Goal: Entertainment & Leisure: Browse casually

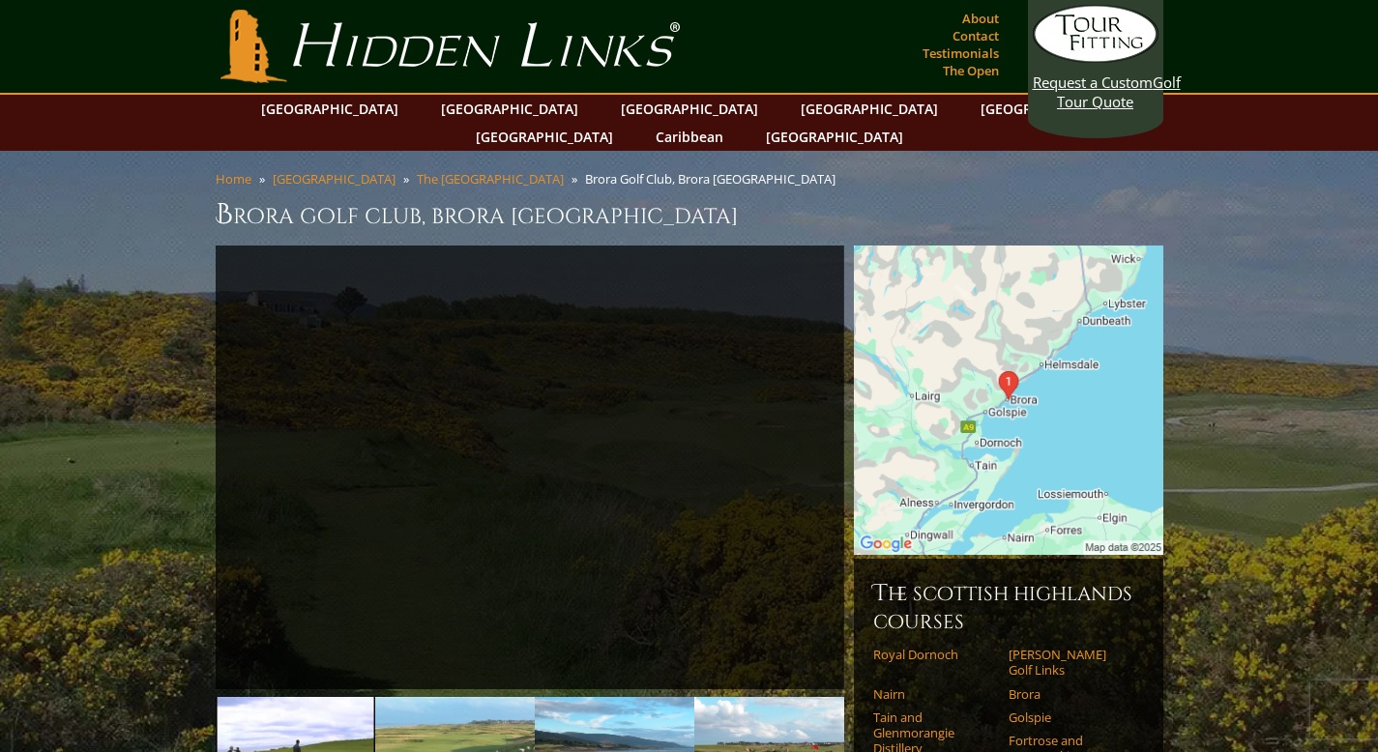
click at [1086, 380] on img at bounding box center [1008, 400] width 309 height 309
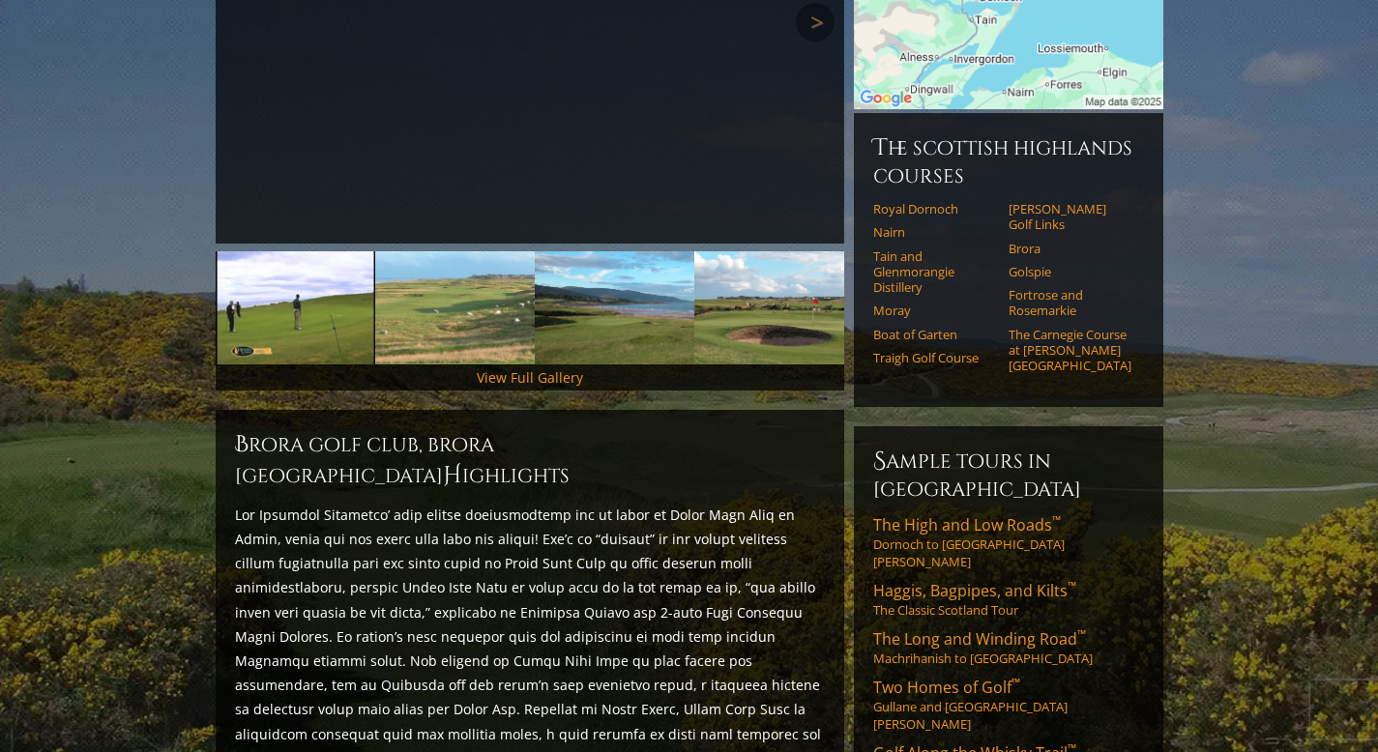
scroll to position [441, 0]
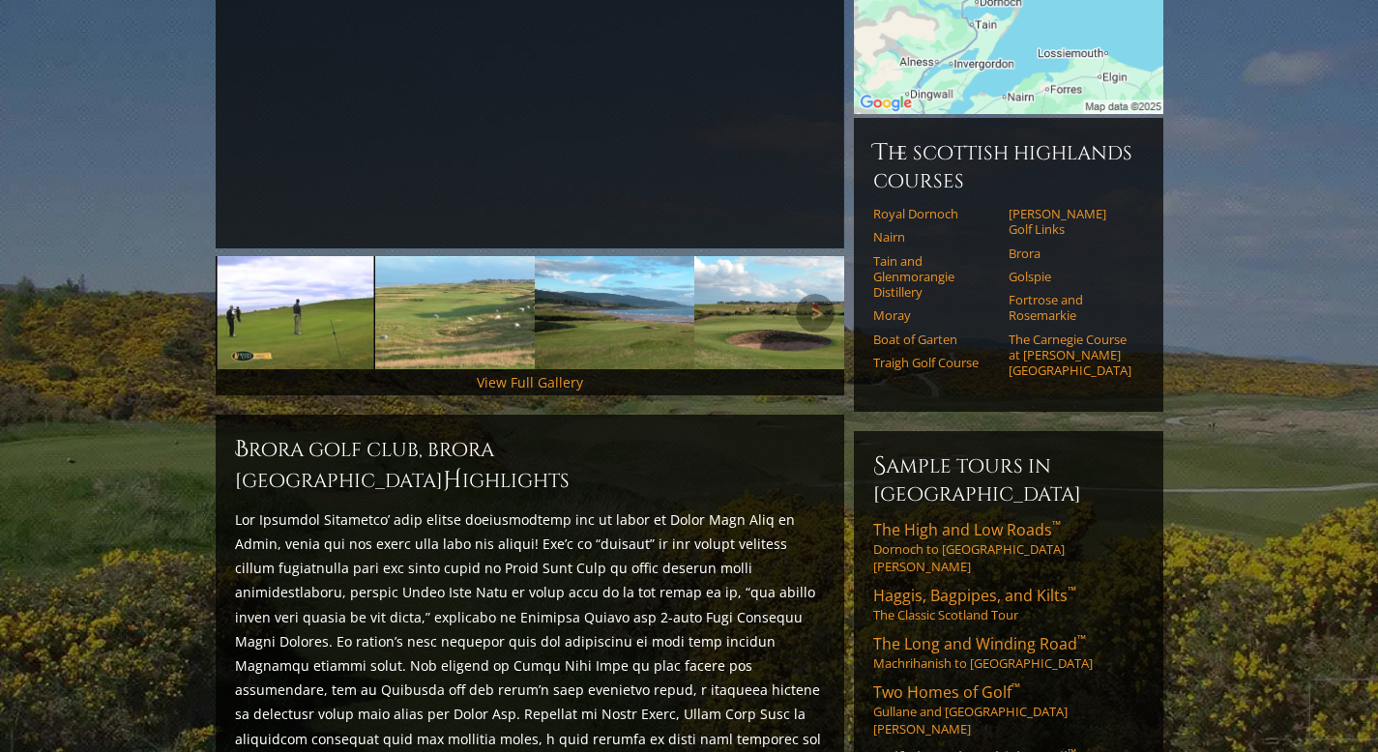
click at [293, 284] on img at bounding box center [296, 312] width 160 height 113
click at [477, 369] on div "View Full Gallery" at bounding box center [530, 382] width 629 height 26
click at [513, 373] on link "View Full Gallery" at bounding box center [530, 382] width 106 height 18
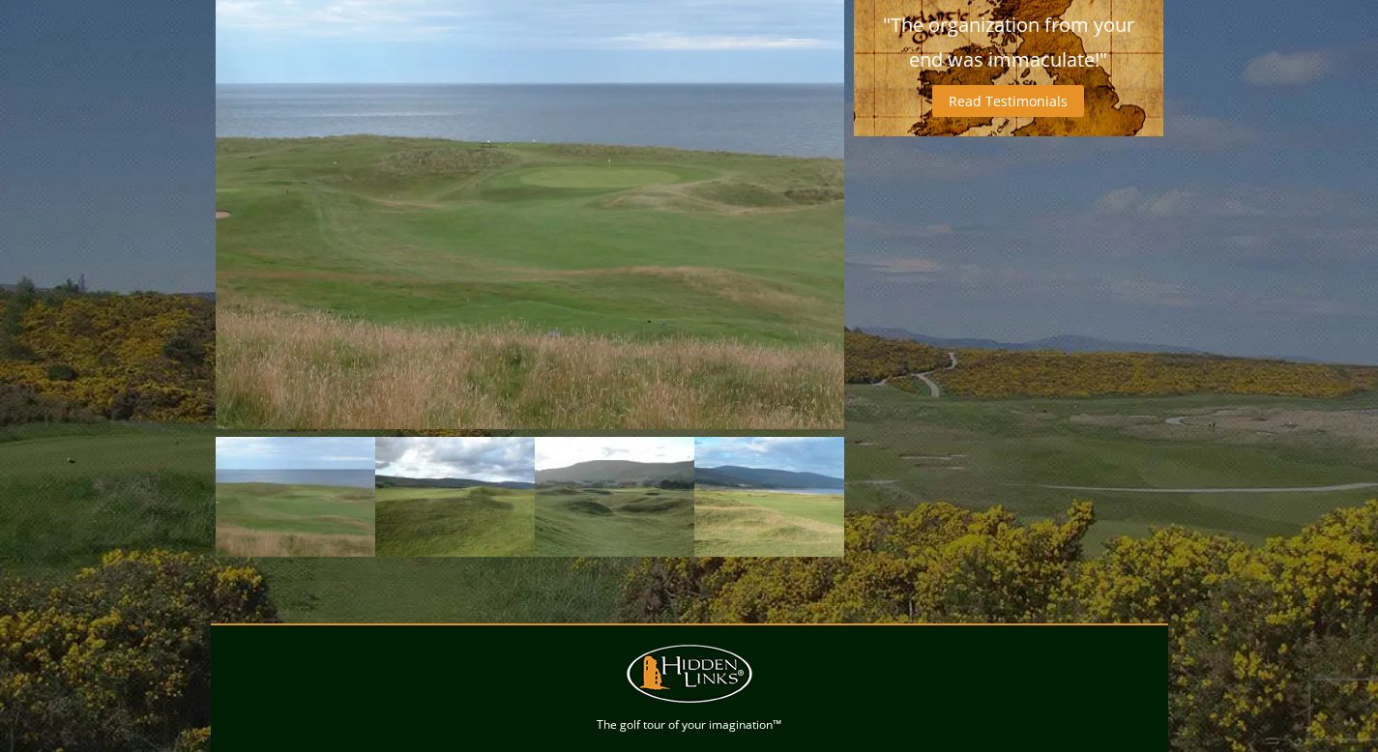
scroll to position [1668, 0]
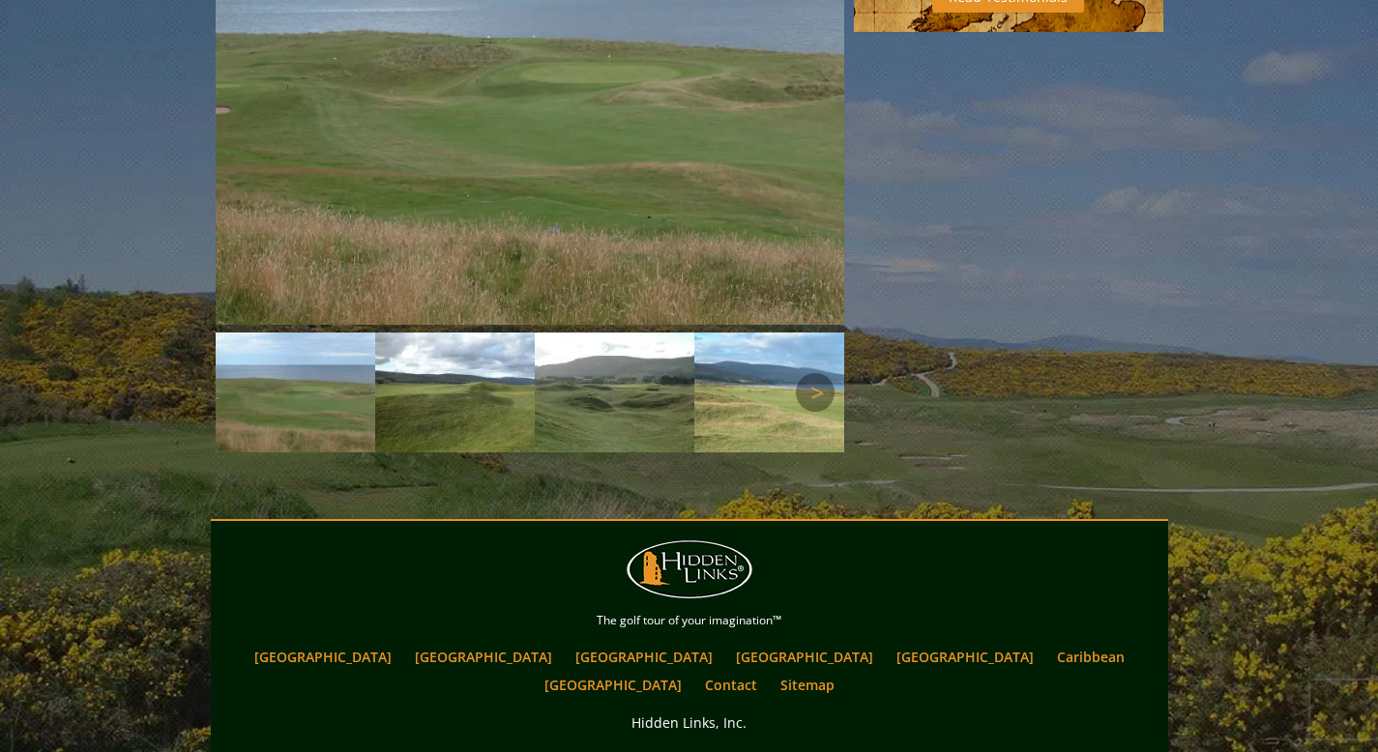
click at [308, 333] on img at bounding box center [296, 393] width 160 height 120
click at [478, 333] on img at bounding box center [455, 393] width 160 height 120
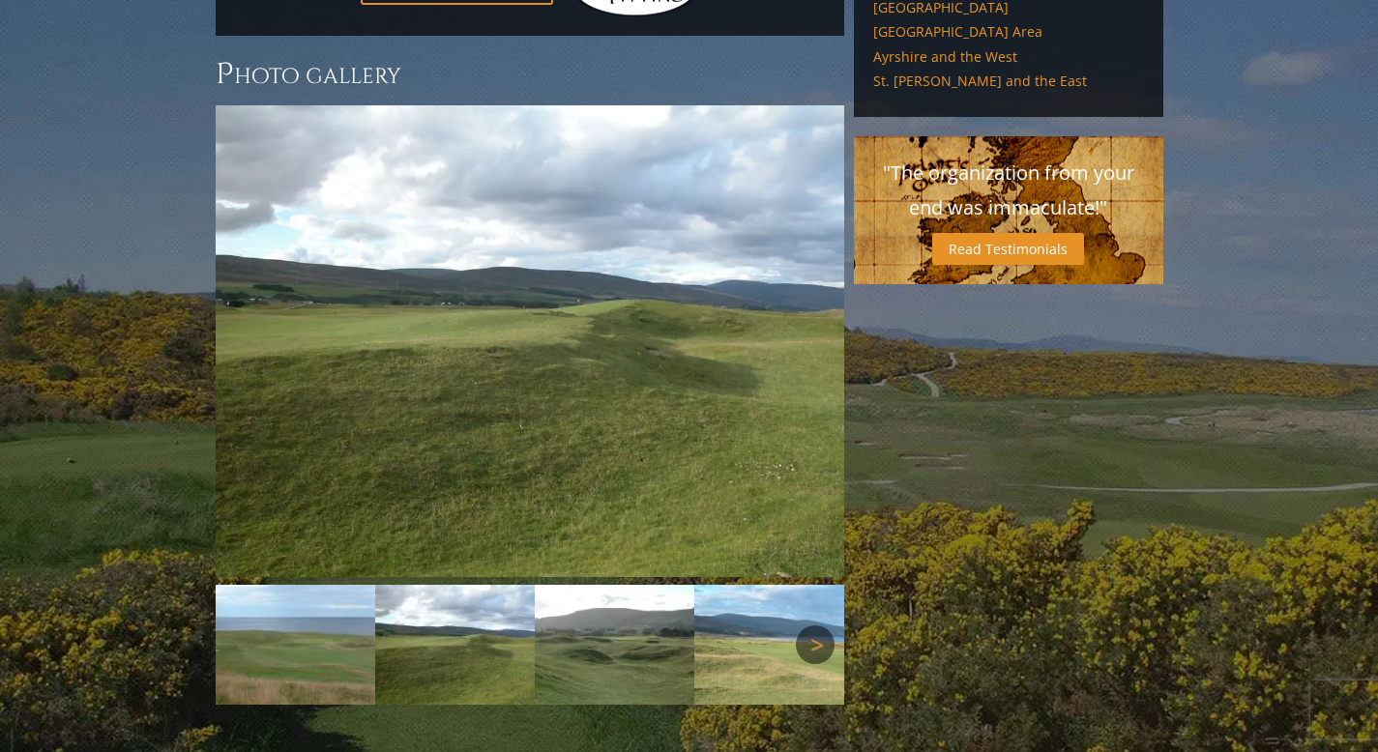
scroll to position [1414, 0]
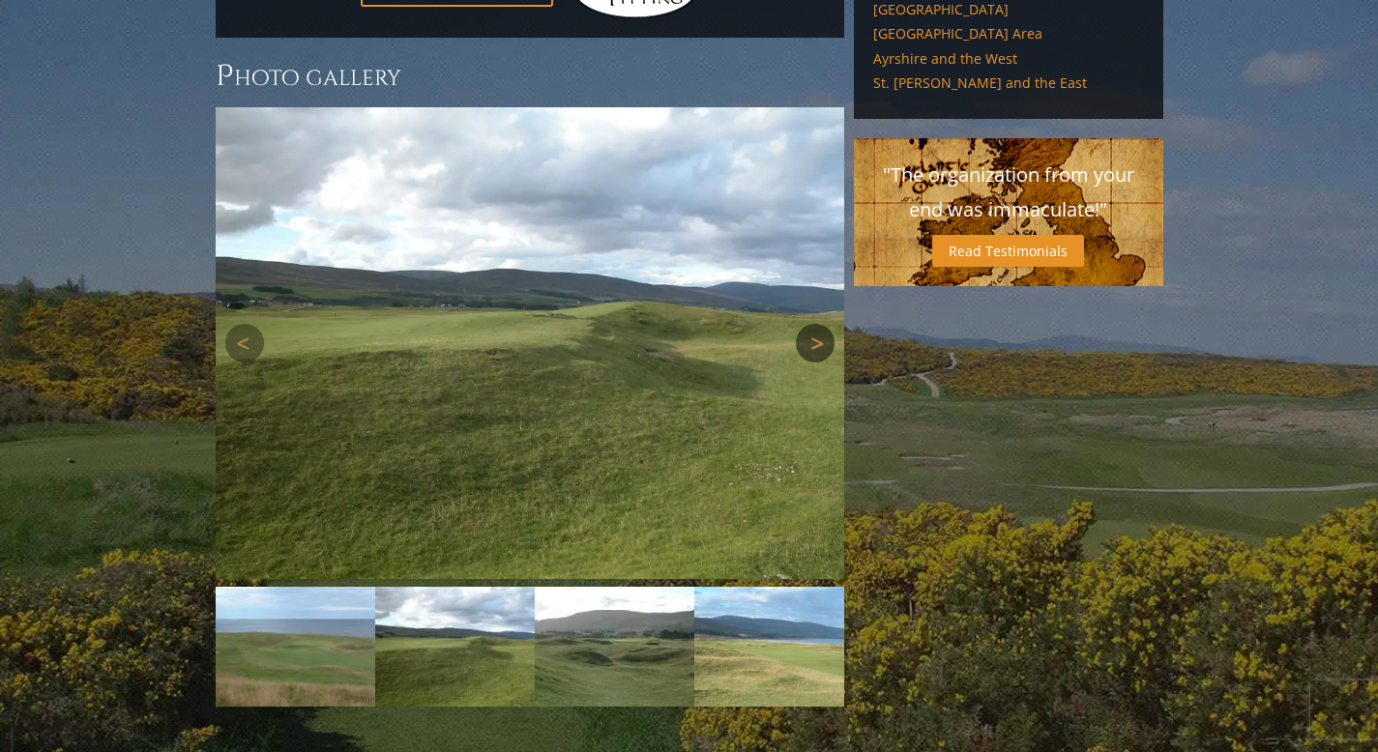
click at [818, 324] on link "Next" at bounding box center [815, 343] width 39 height 39
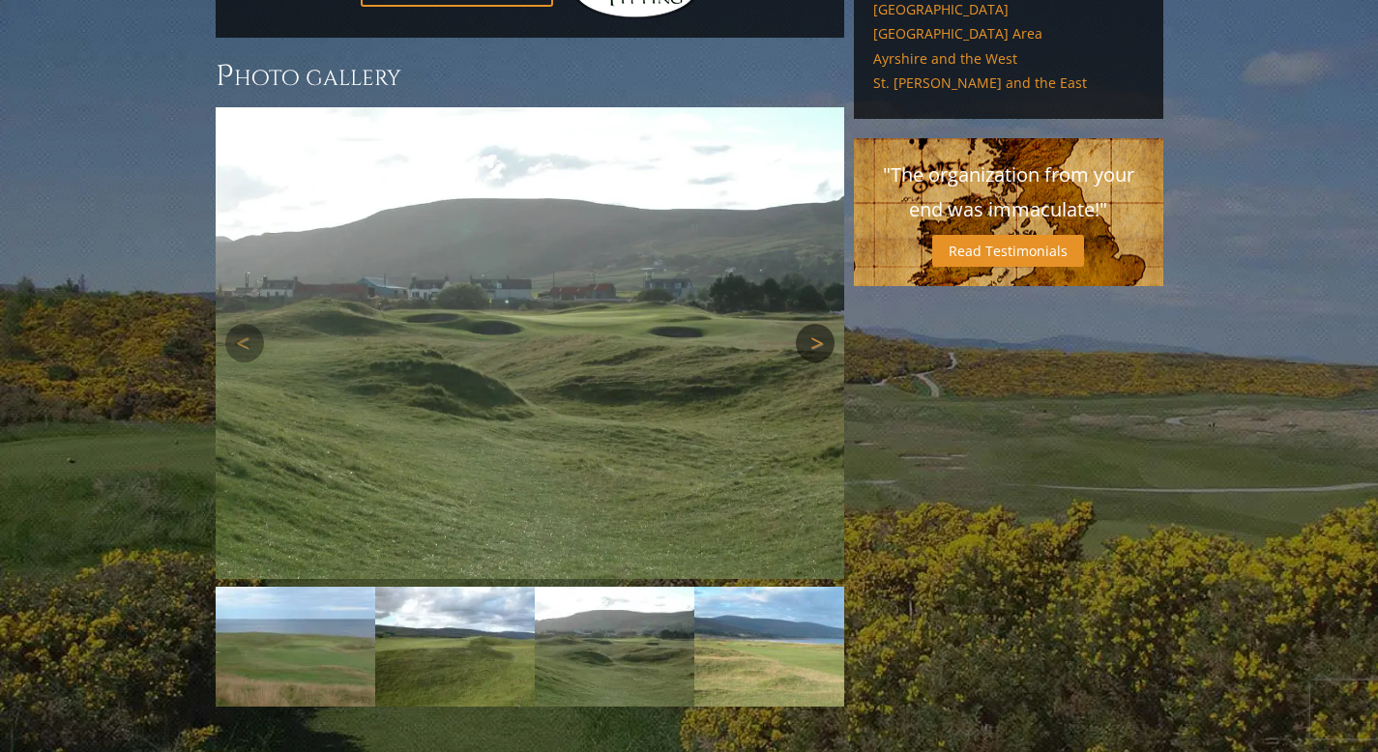
click at [818, 324] on link "Next" at bounding box center [815, 343] width 39 height 39
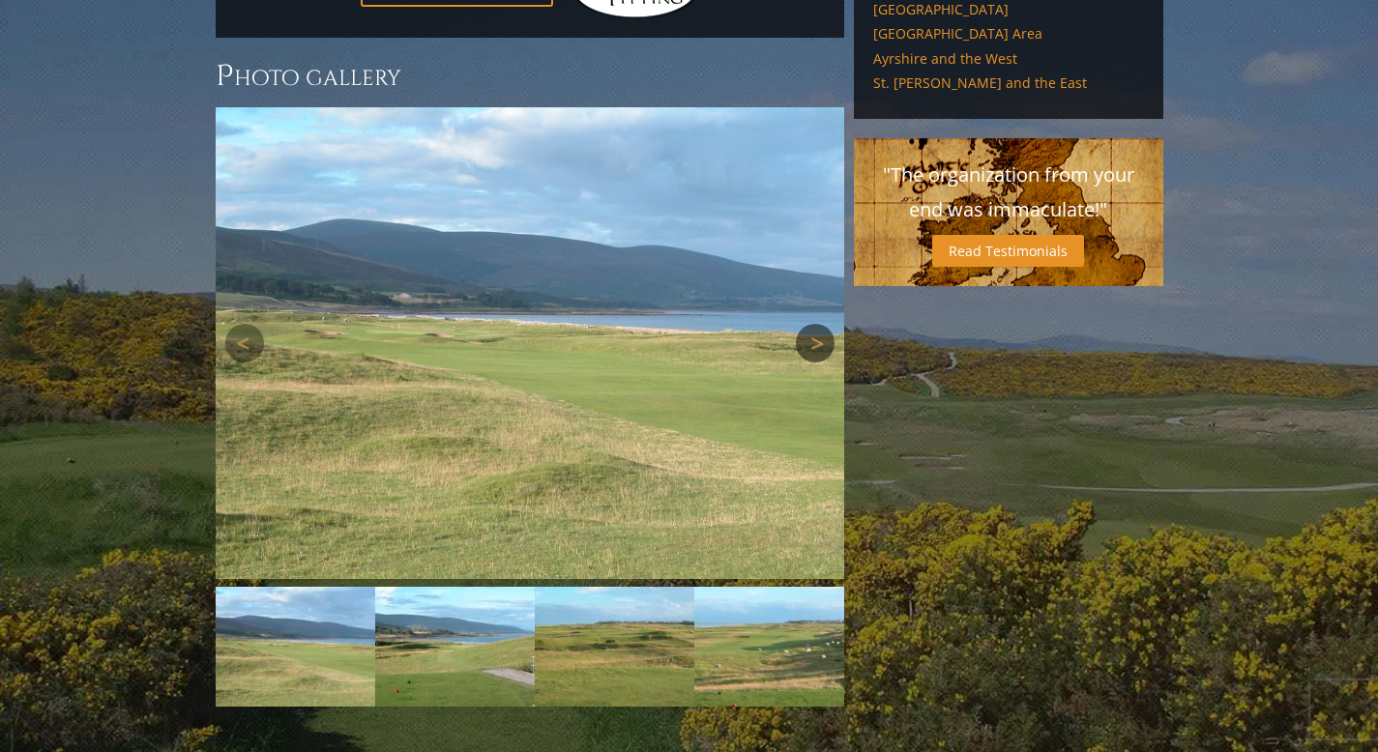
click at [818, 324] on link "Next" at bounding box center [815, 343] width 39 height 39
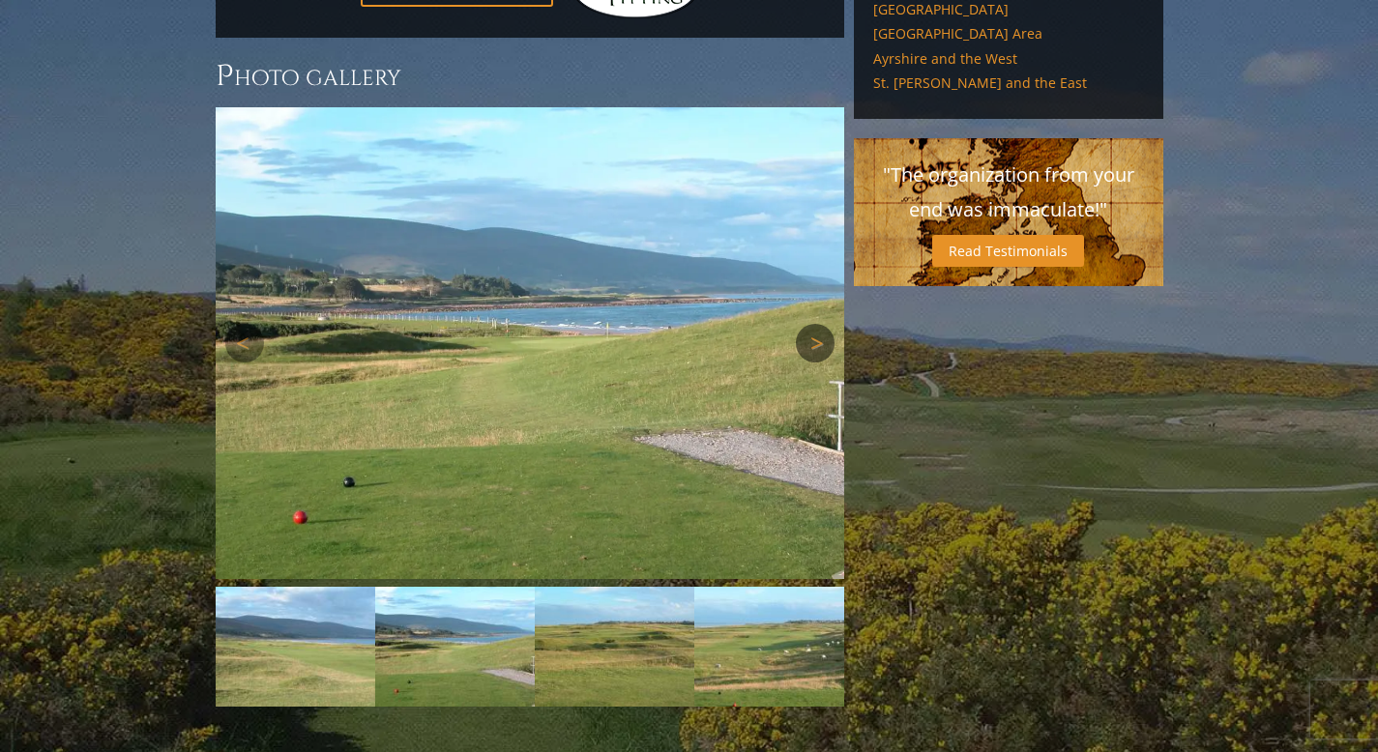
click at [818, 324] on link "Next" at bounding box center [815, 343] width 39 height 39
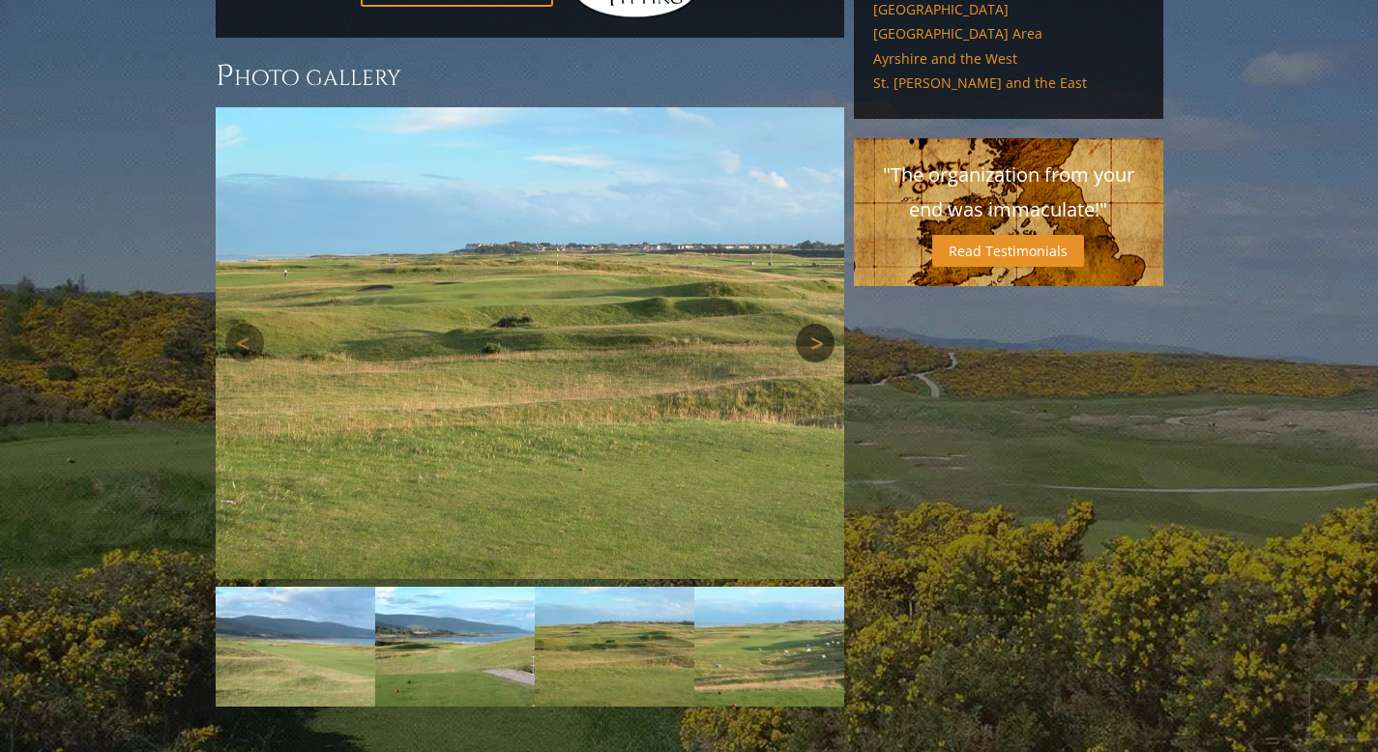
click at [818, 324] on link "Next" at bounding box center [815, 343] width 39 height 39
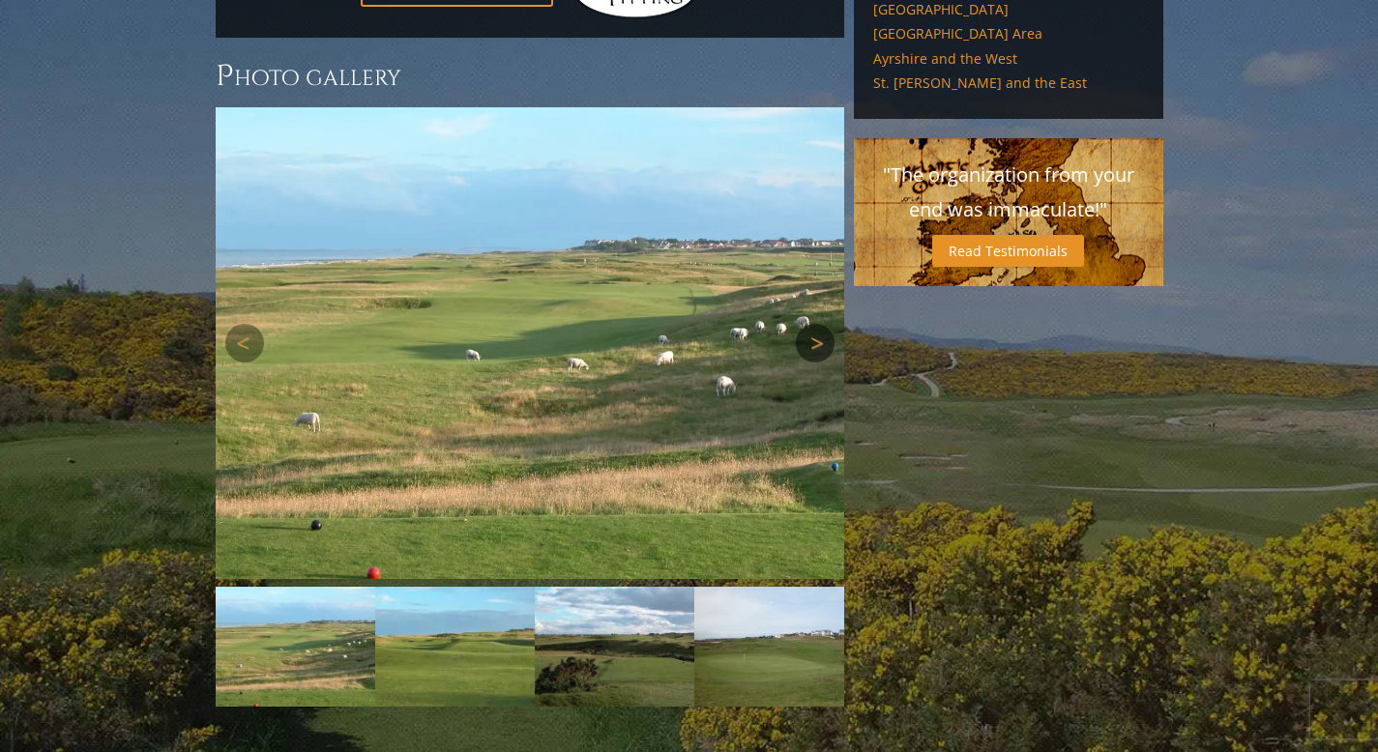
click at [816, 324] on link "Next" at bounding box center [815, 343] width 39 height 39
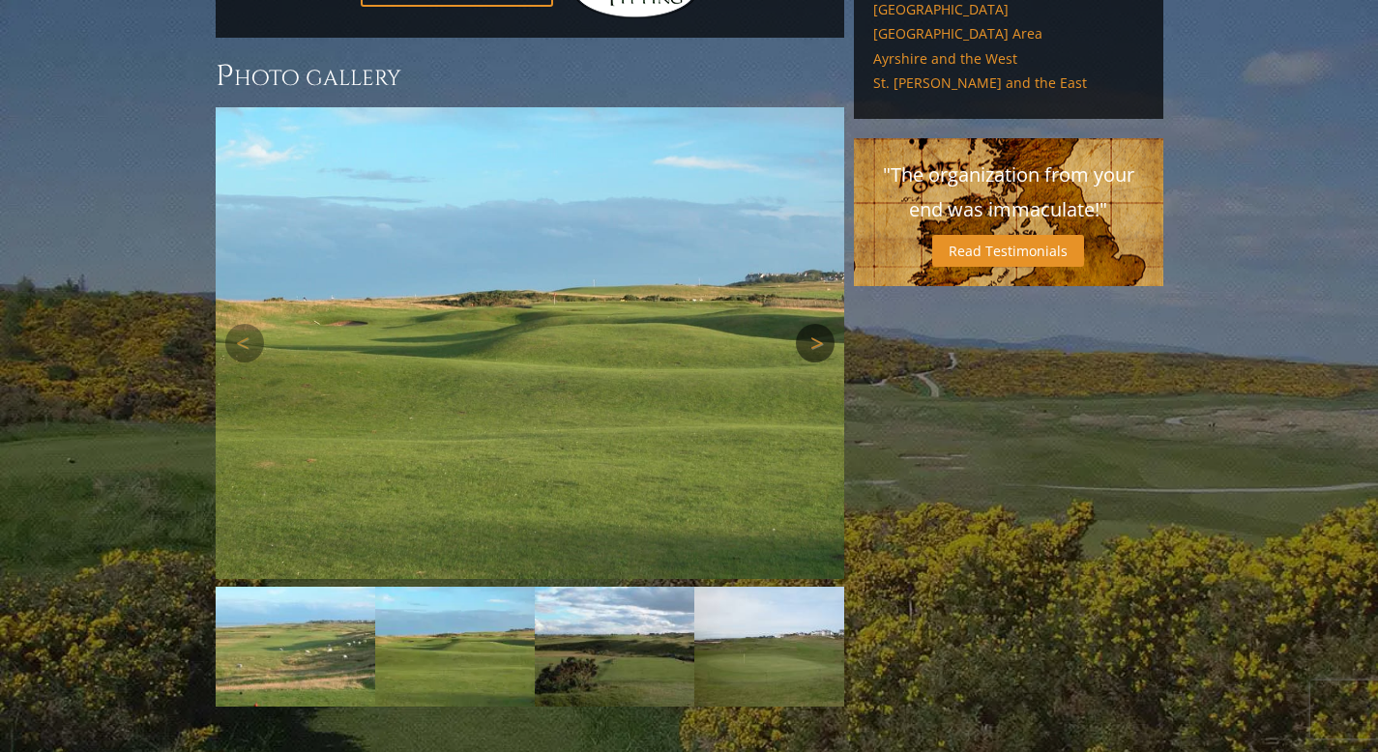
click at [815, 324] on link "Next" at bounding box center [815, 343] width 39 height 39
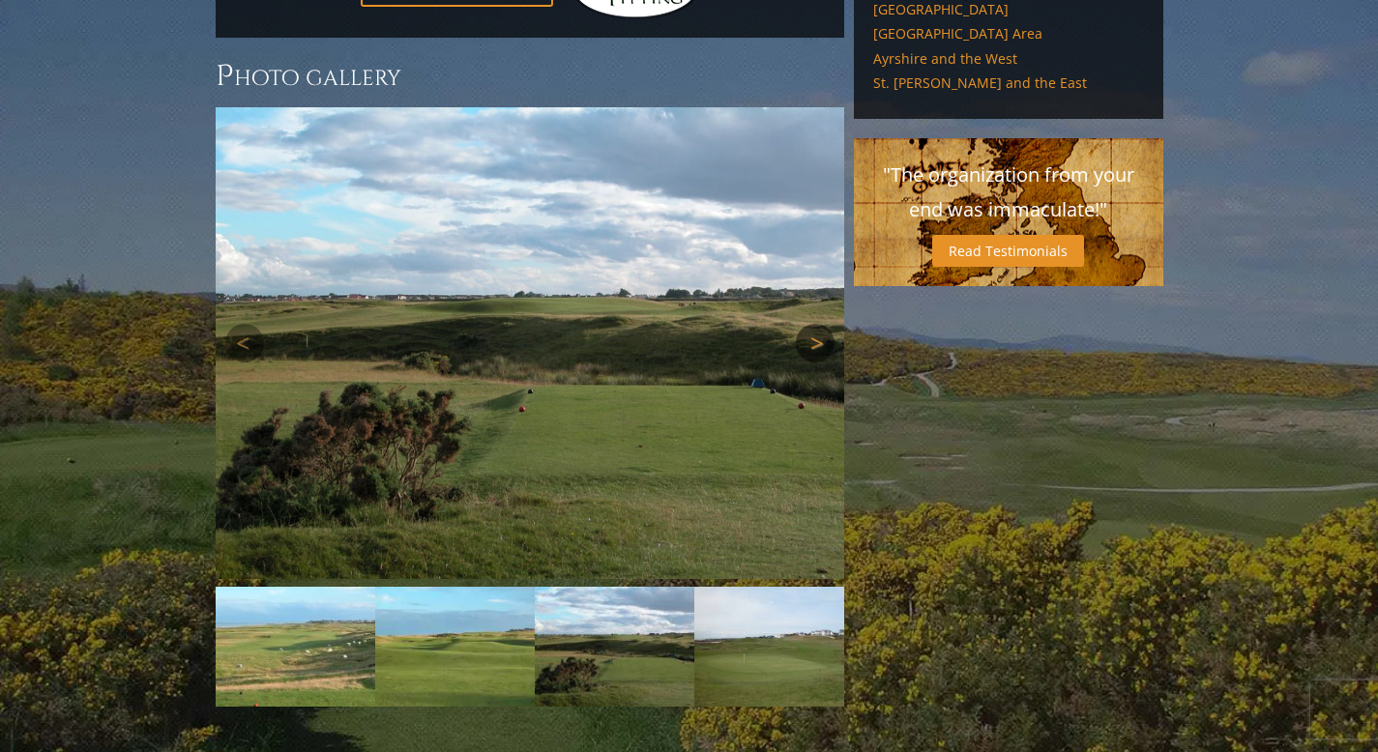
click at [815, 324] on link "Next" at bounding box center [815, 343] width 39 height 39
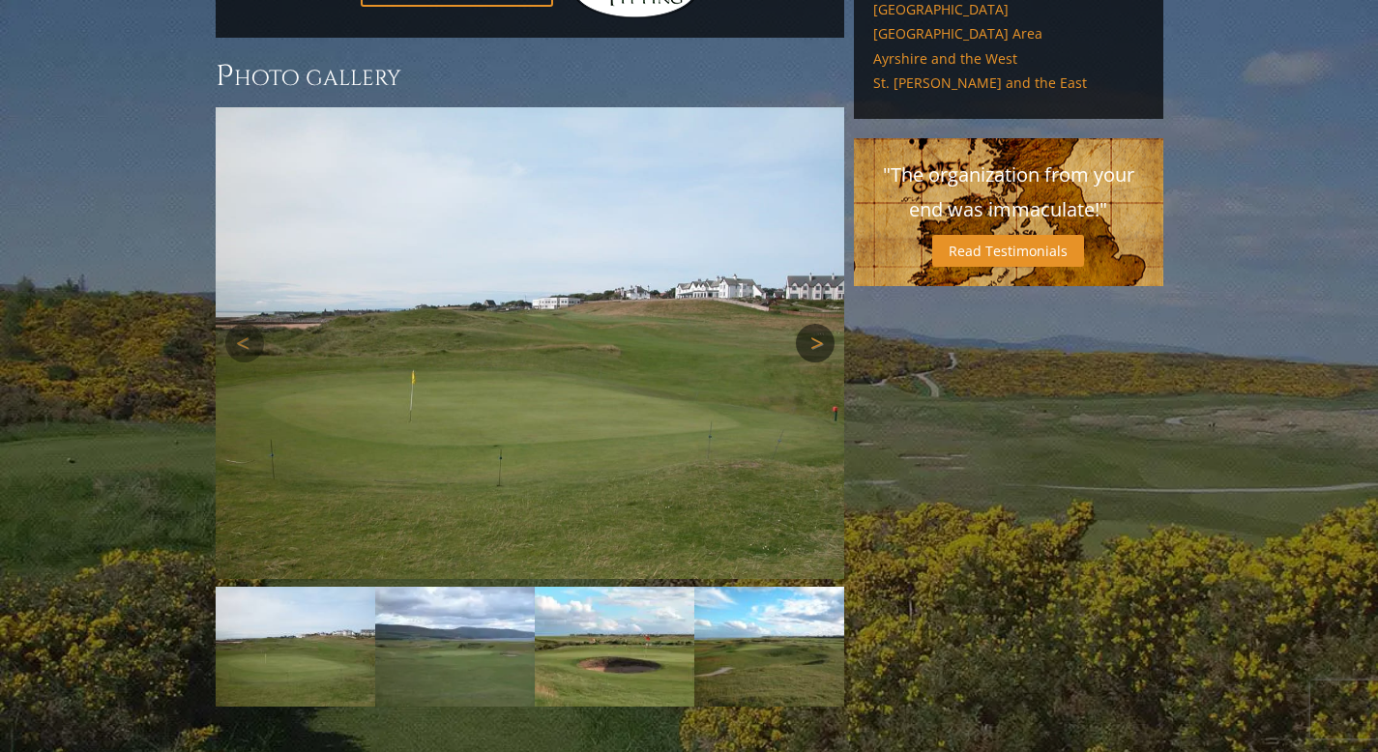
click at [815, 324] on link "Next" at bounding box center [815, 343] width 39 height 39
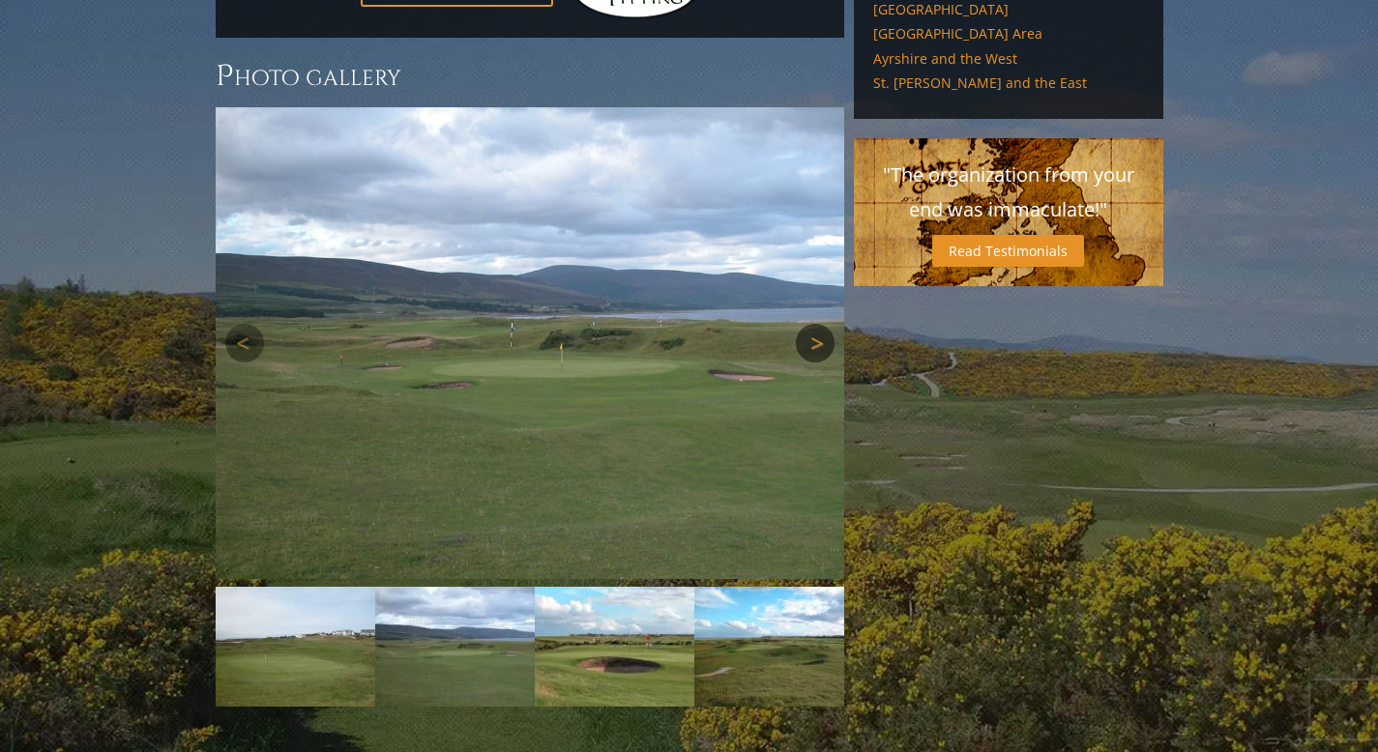
click at [815, 324] on link "Next" at bounding box center [815, 343] width 39 height 39
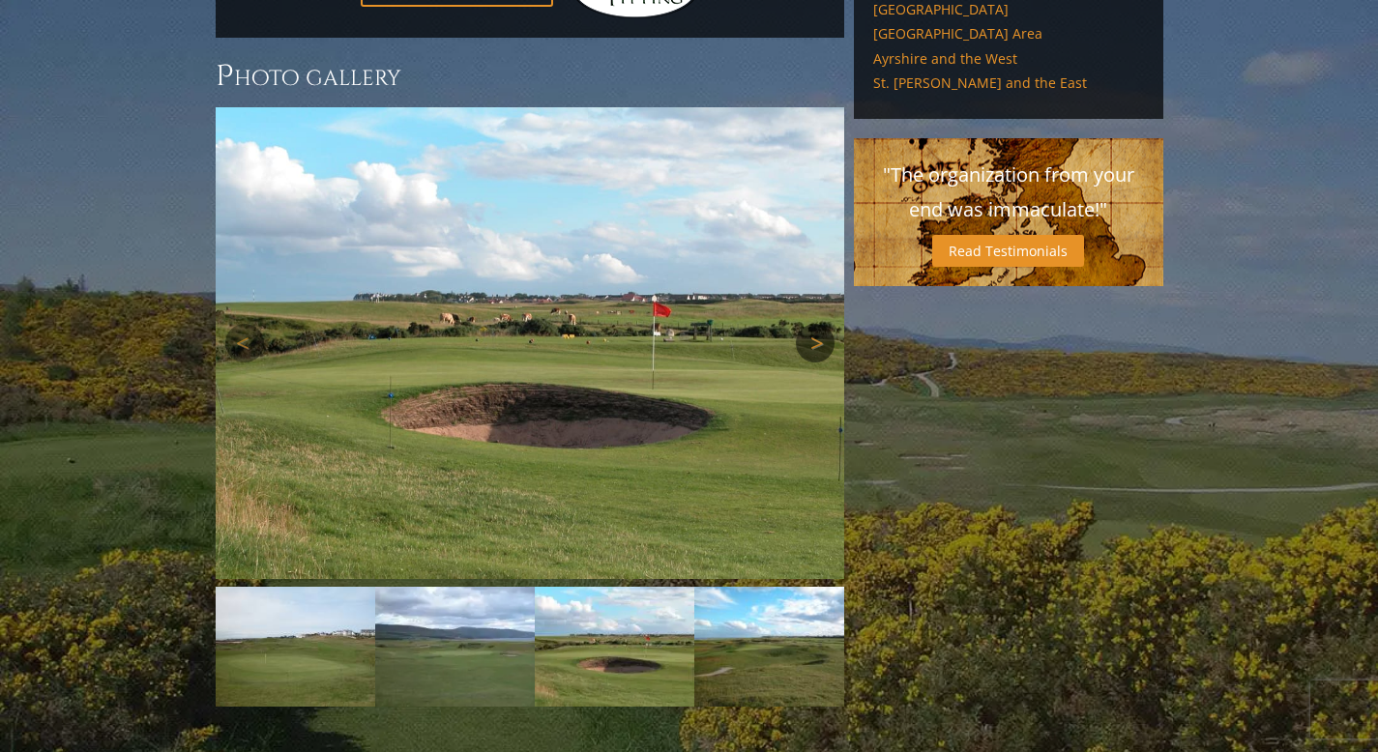
click at [812, 324] on link "Next" at bounding box center [815, 343] width 39 height 39
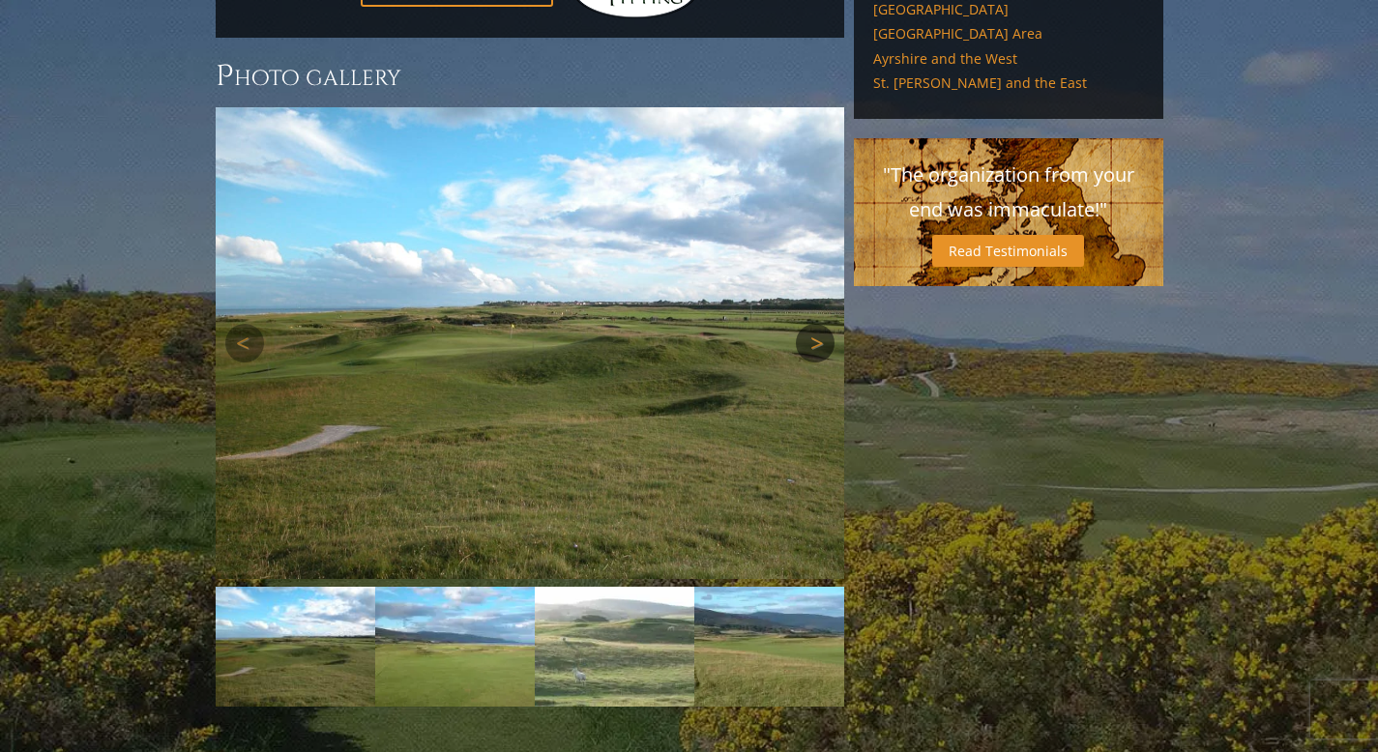
click at [812, 324] on link "Next" at bounding box center [815, 343] width 39 height 39
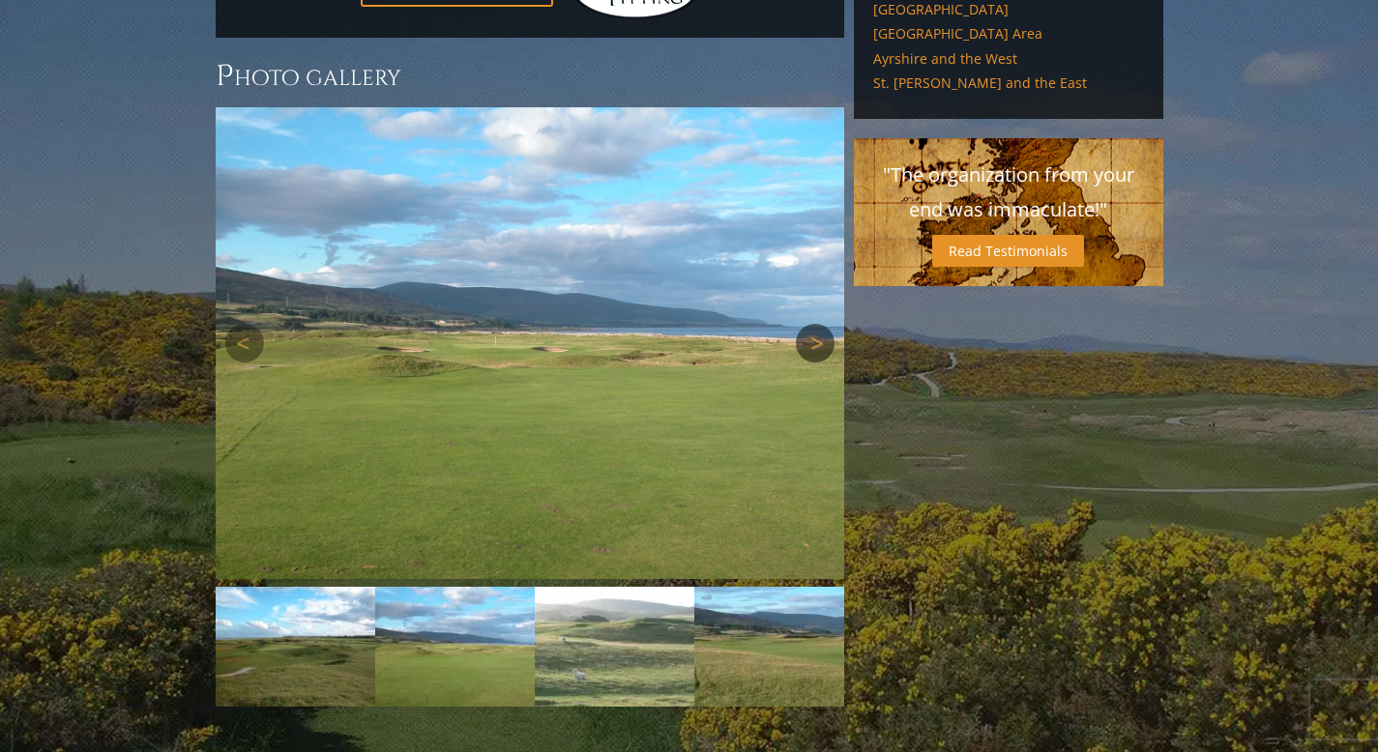
click at [812, 324] on link "Next" at bounding box center [815, 343] width 39 height 39
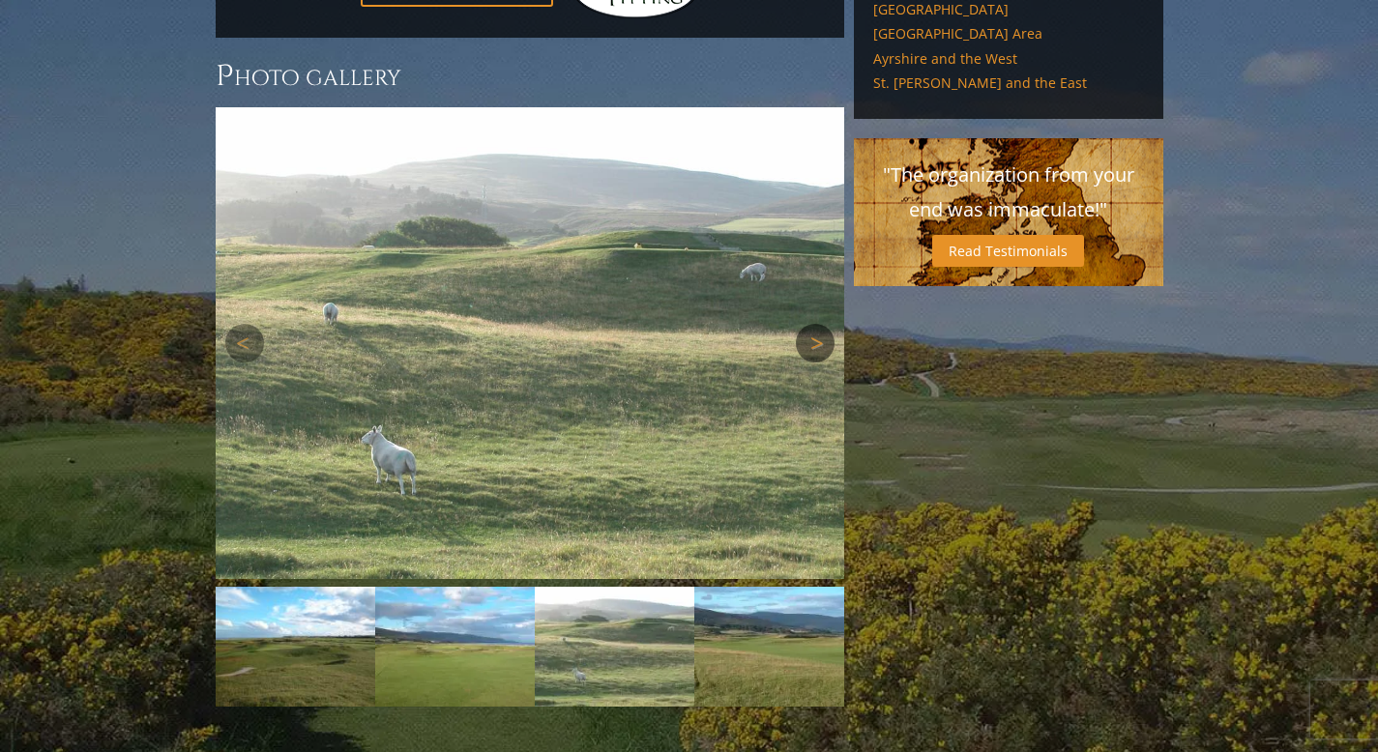
click at [812, 324] on link "Next" at bounding box center [815, 343] width 39 height 39
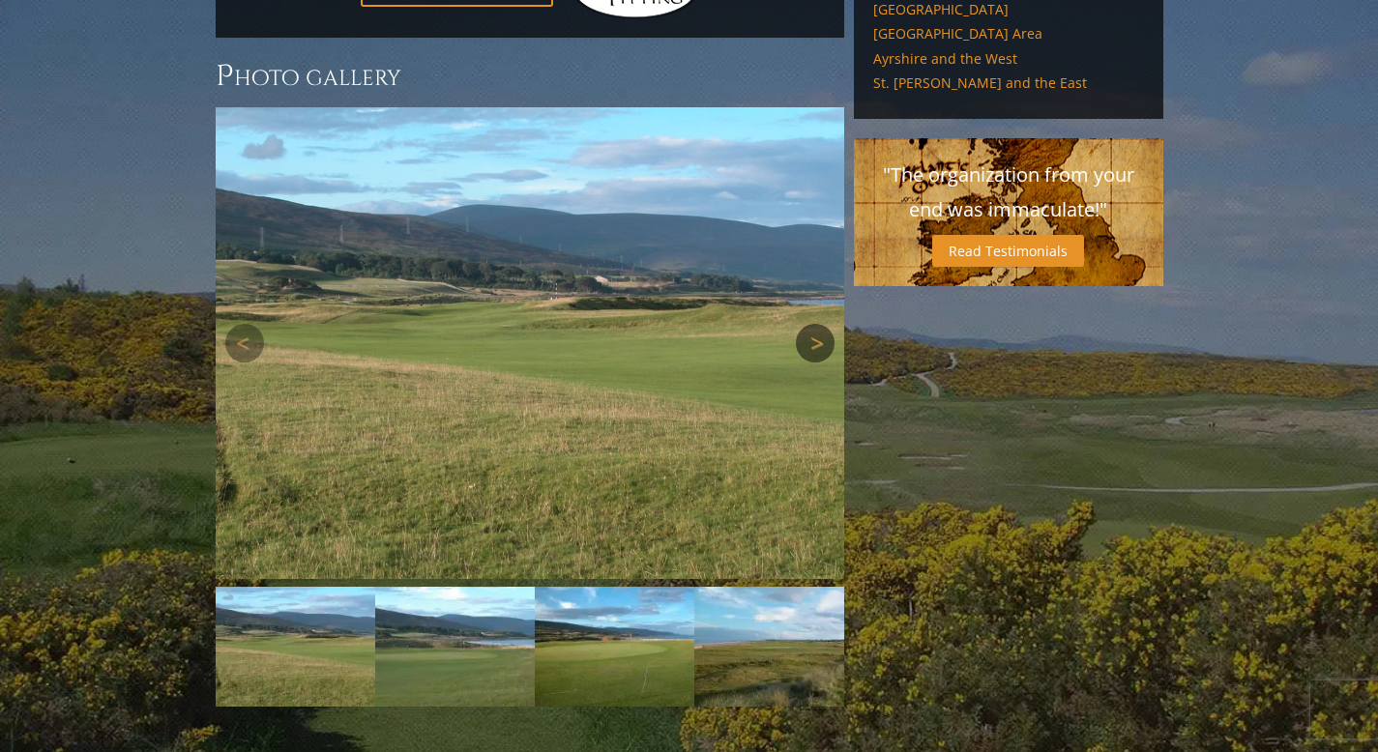
click at [812, 324] on link "Next" at bounding box center [815, 343] width 39 height 39
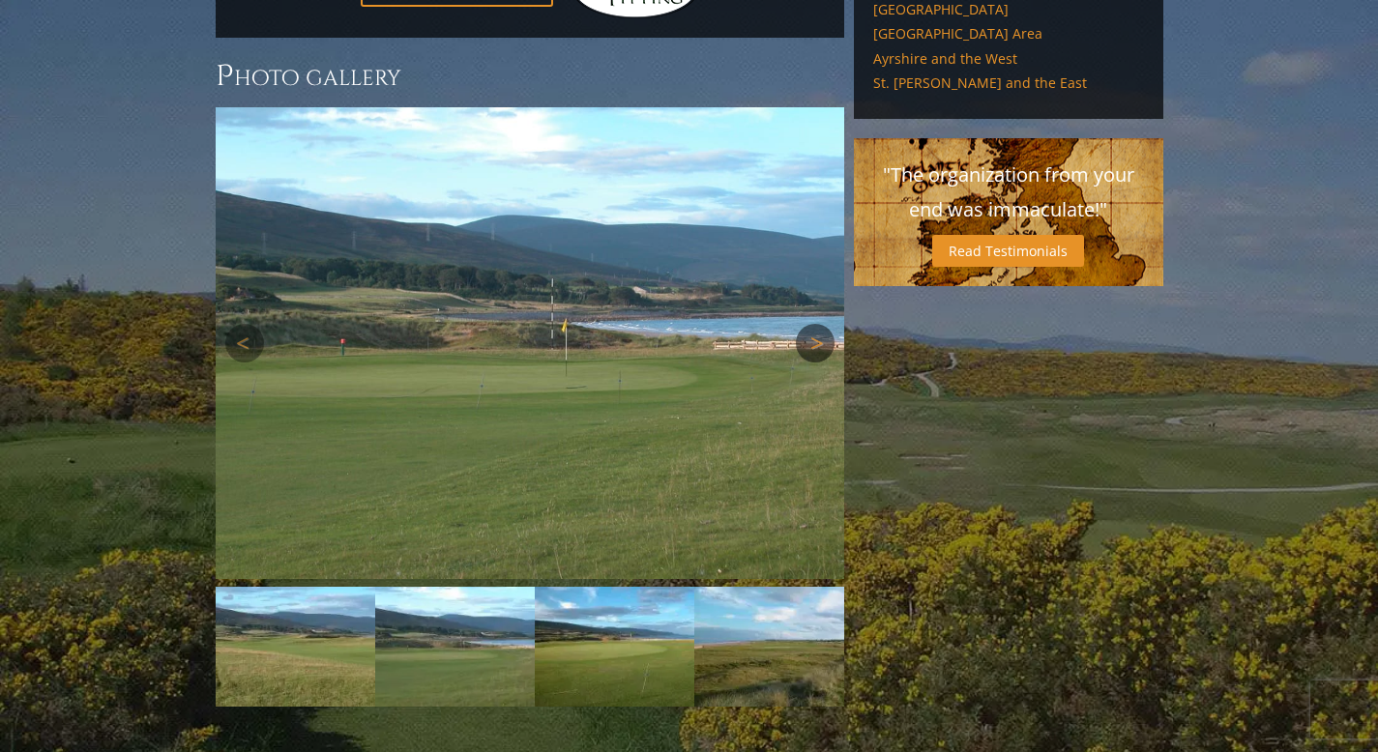
click at [812, 324] on link "Next" at bounding box center [815, 343] width 39 height 39
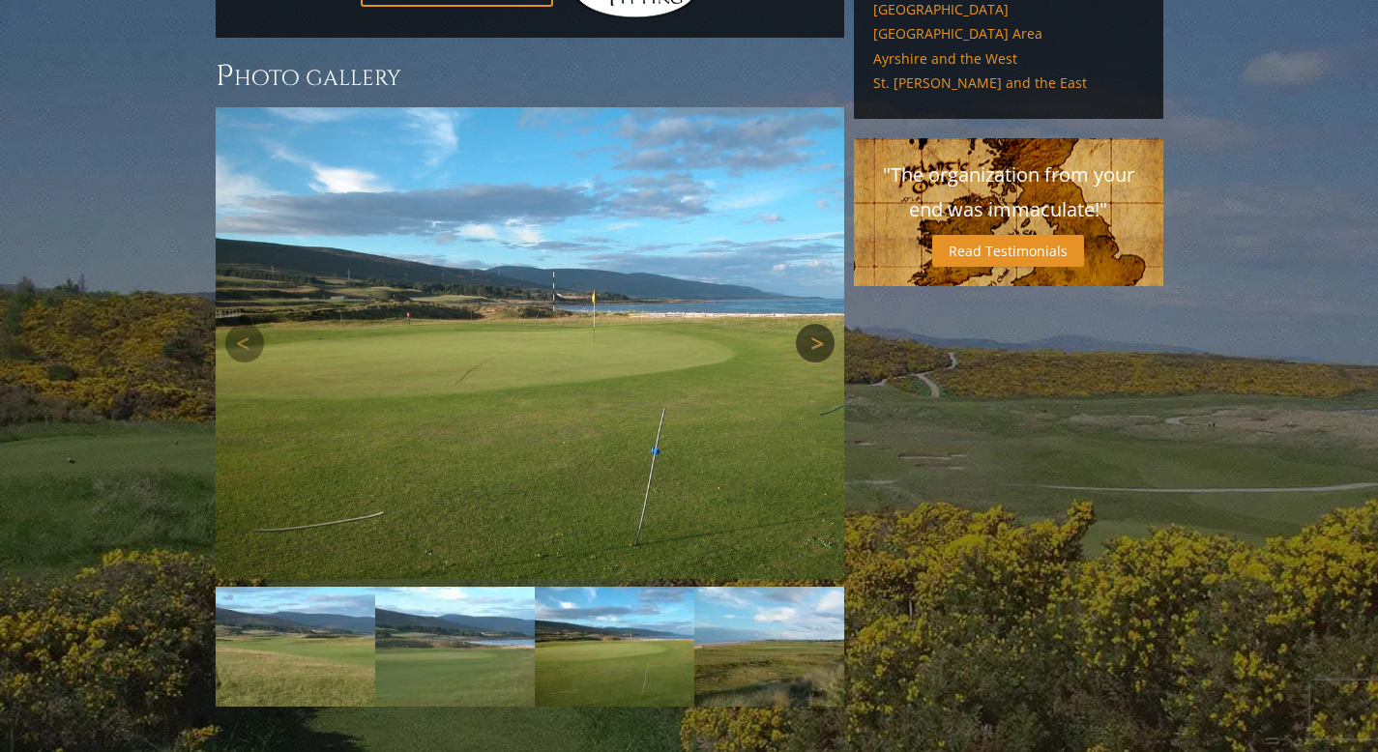
click at [812, 324] on link "Next" at bounding box center [815, 343] width 39 height 39
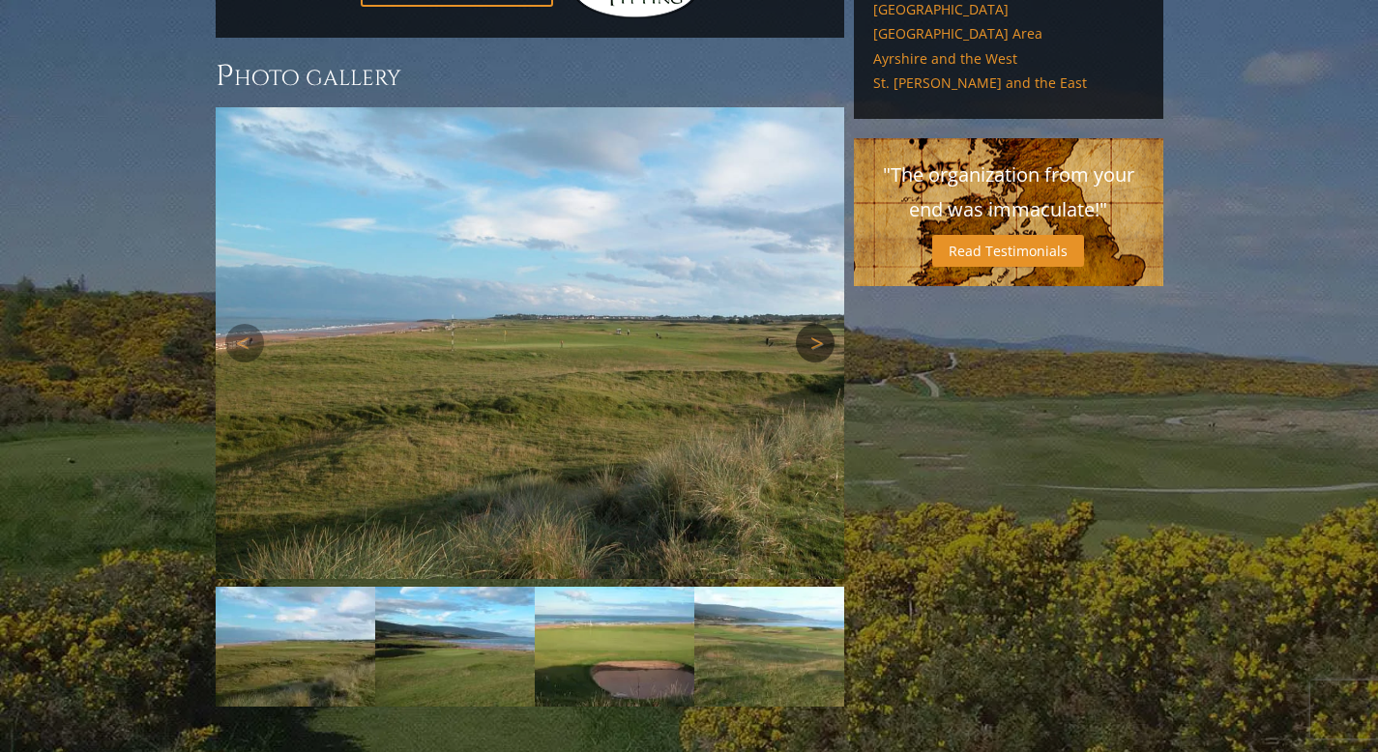
click at [812, 324] on link "Next" at bounding box center [815, 343] width 39 height 39
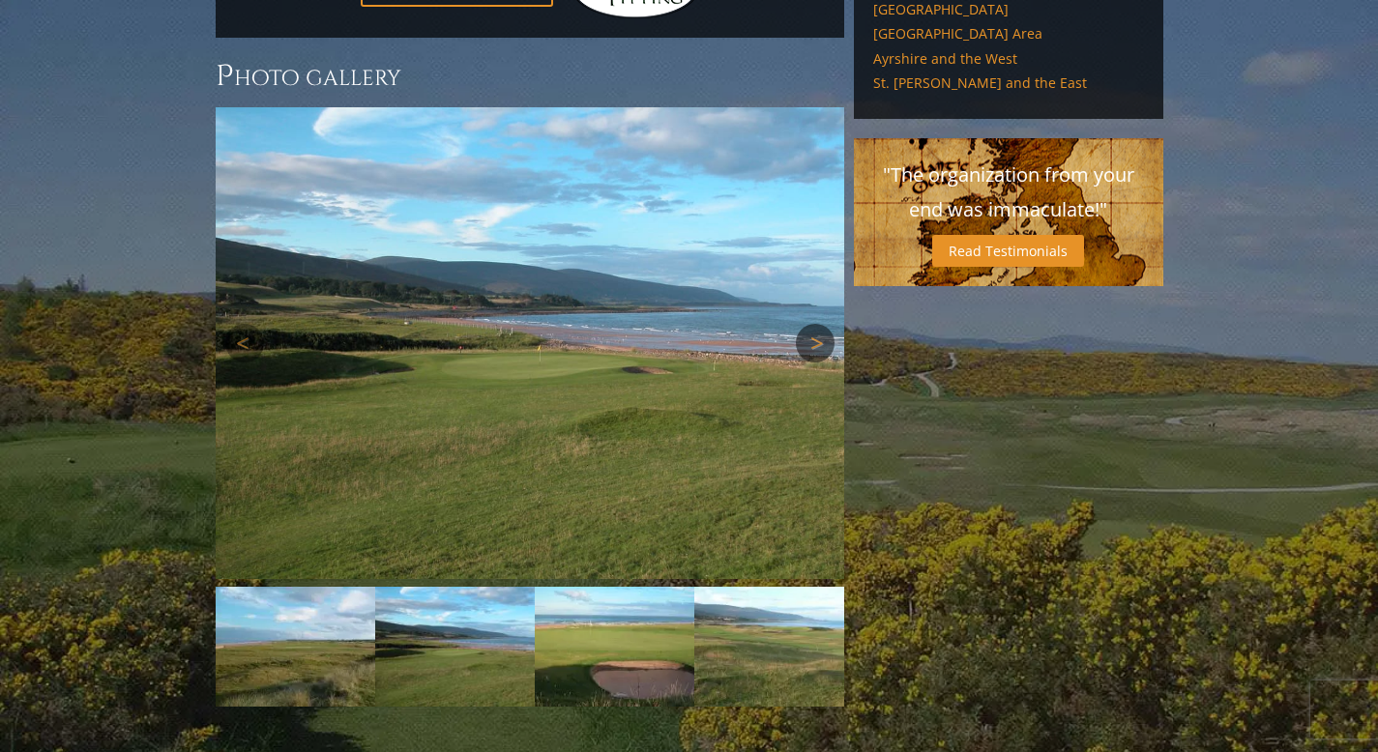
click at [812, 324] on link "Next" at bounding box center [815, 343] width 39 height 39
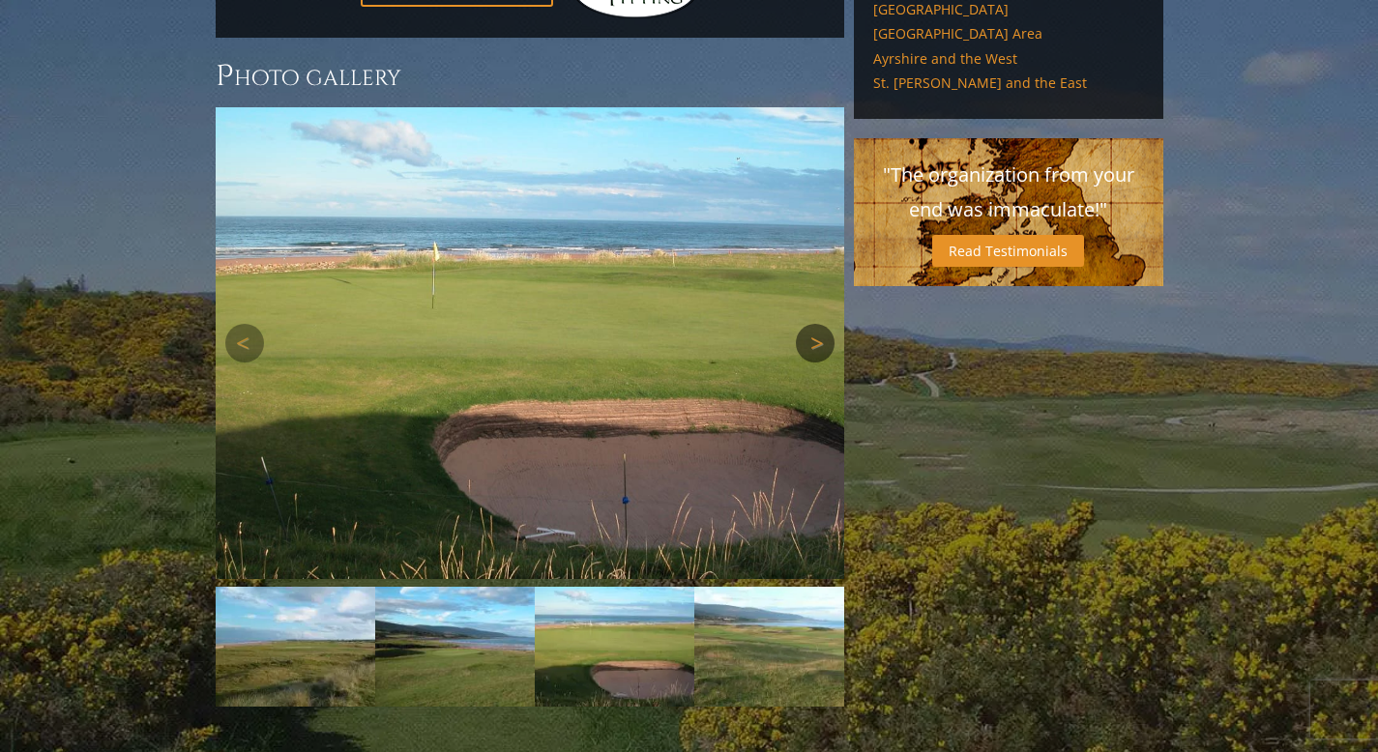
click at [812, 324] on link "Next" at bounding box center [815, 343] width 39 height 39
